Goal: Task Accomplishment & Management: Manage account settings

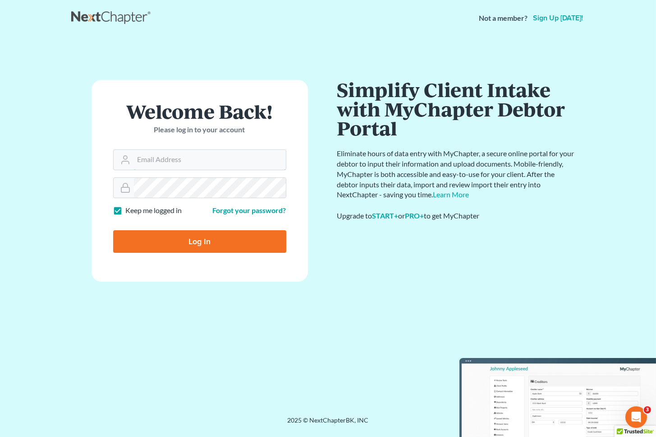
type input "[EMAIL_ADDRESS][DOMAIN_NAME]"
click at [171, 235] on input "Log In" at bounding box center [199, 241] width 173 height 23
type input "Thinking..."
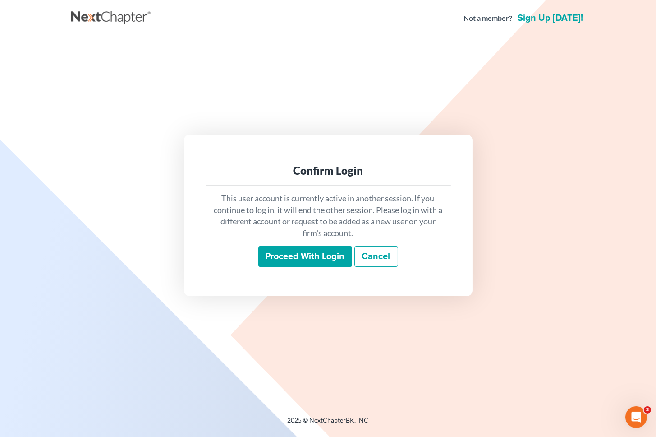
click at [262, 259] on input "Proceed with login" at bounding box center [305, 256] width 94 height 21
